Goal: Information Seeking & Learning: Find specific page/section

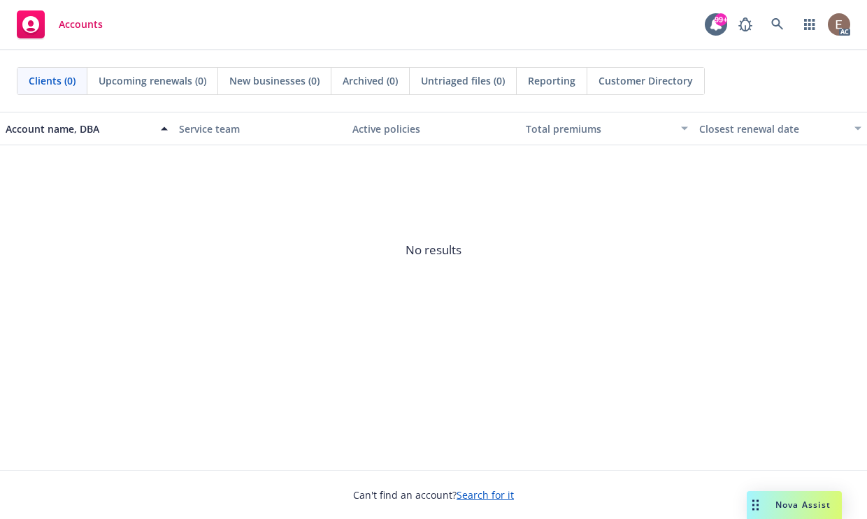
click at [559, 347] on span "No results" at bounding box center [433, 250] width 867 height 210
